Goal: Navigation & Orientation: Find specific page/section

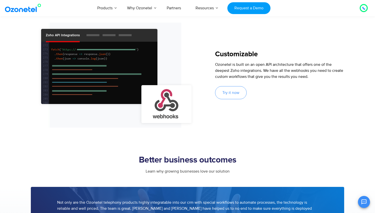
scroll to position [601, 0]
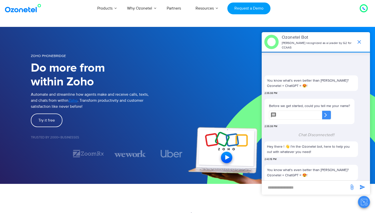
scroll to position [39, 0]
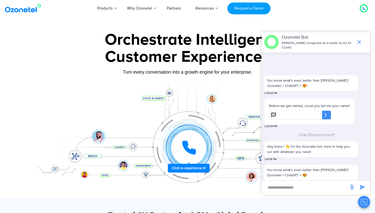
scroll to position [39, 0]
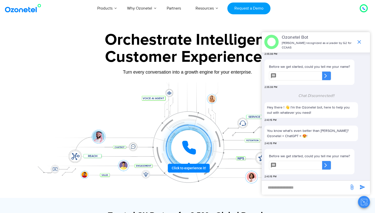
click at [361, 41] on icon "end chat or minimize" at bounding box center [359, 42] width 6 height 6
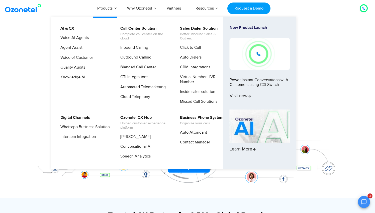
scroll to position [121, 0]
click at [188, 82] on link "Virtual Number | IVR Number" at bounding box center [203, 79] width 53 height 11
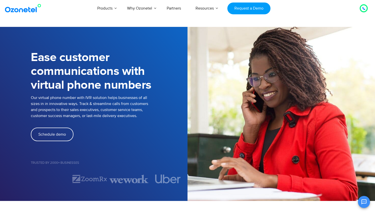
scroll to position [122, 0]
